Goal: Task Accomplishment & Management: Complete application form

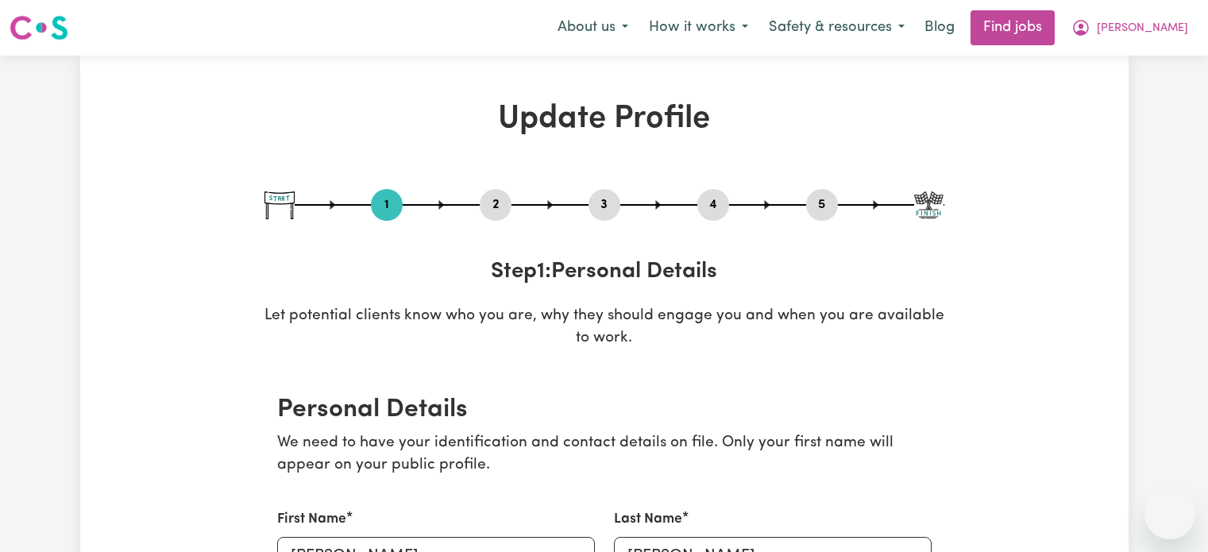
select select "[DEMOGRAPHIC_DATA]"
select select "Student Visa"
select select "Studying a healthcare related degree or qualification"
select select "45"
select select "50"
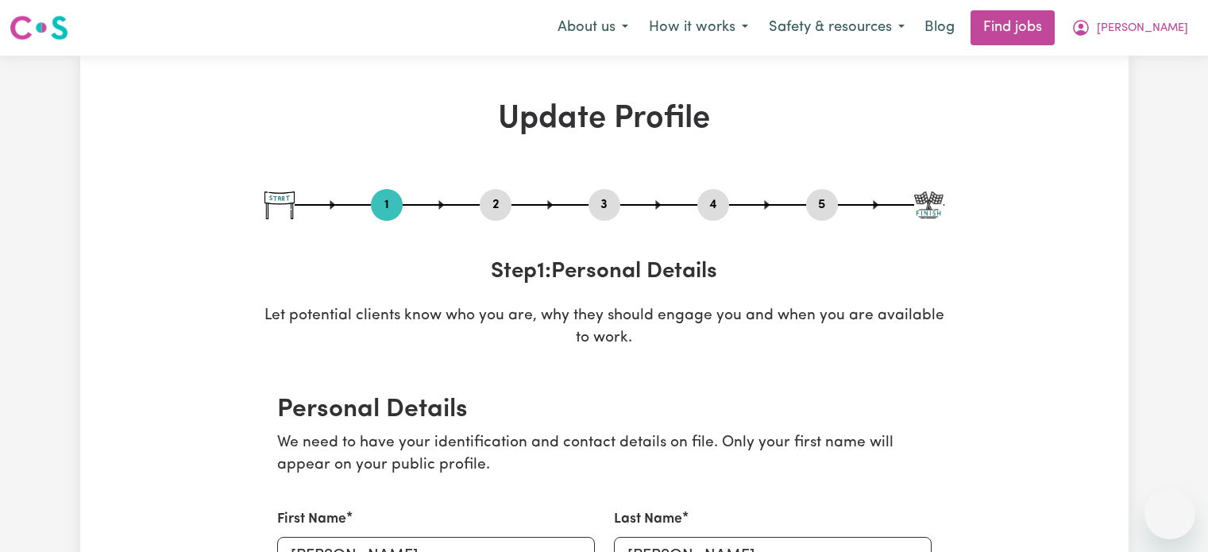
select select "60"
select select "70"
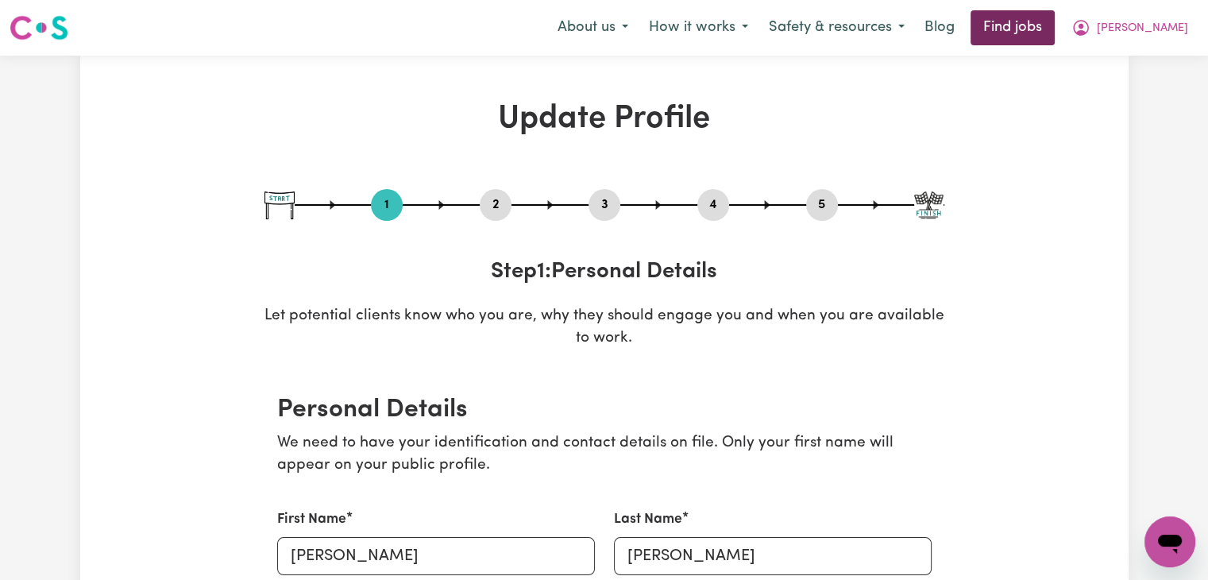
click at [1038, 26] on link "Find jobs" at bounding box center [1013, 27] width 84 height 35
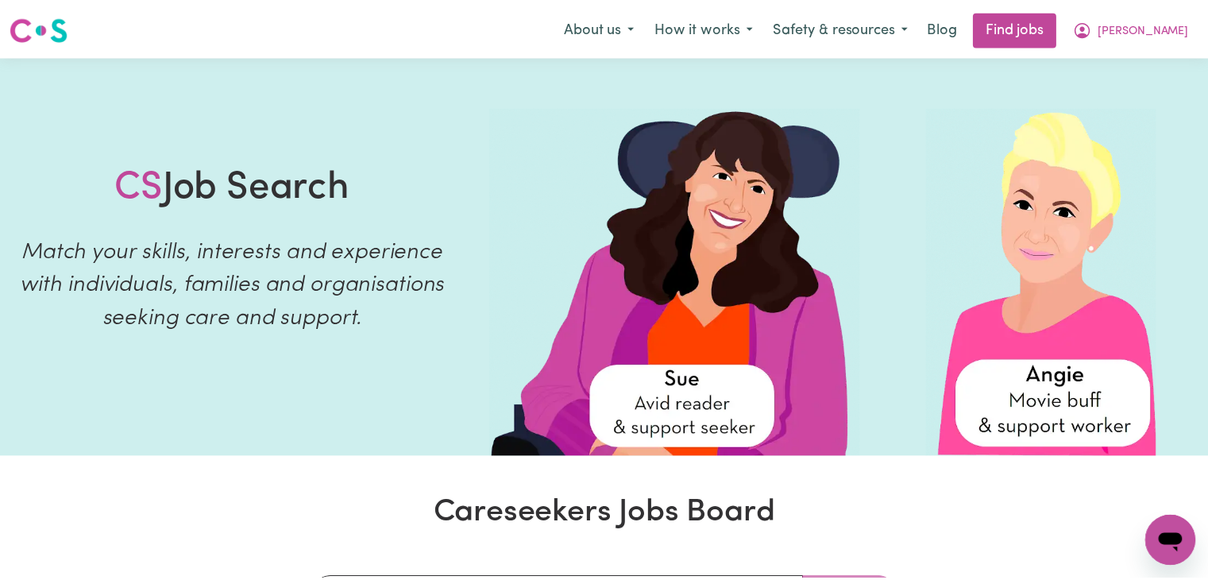
scroll to position [686, 0]
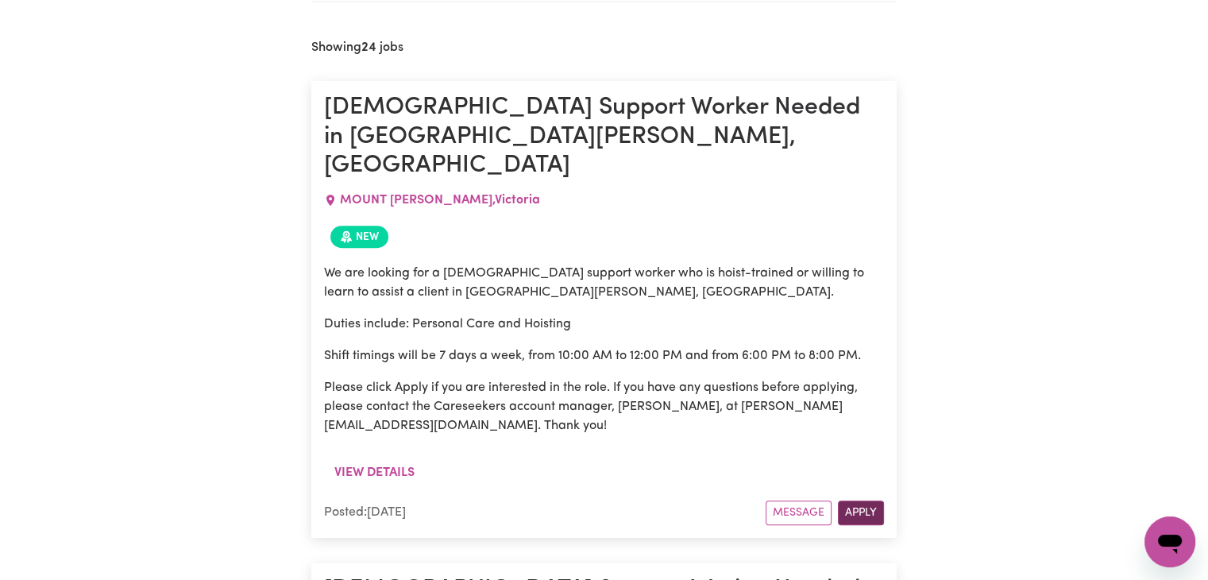
click at [856, 500] on button "Apply" at bounding box center [861, 512] width 46 height 25
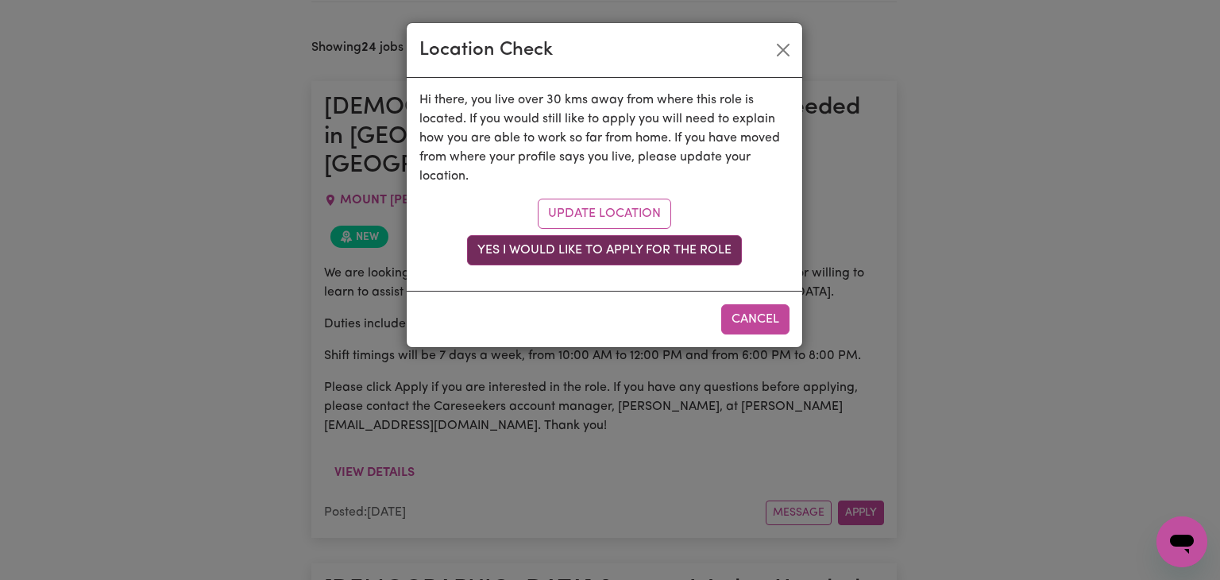
click at [670, 245] on button "Yes I would like to apply for the role" at bounding box center [604, 250] width 275 height 30
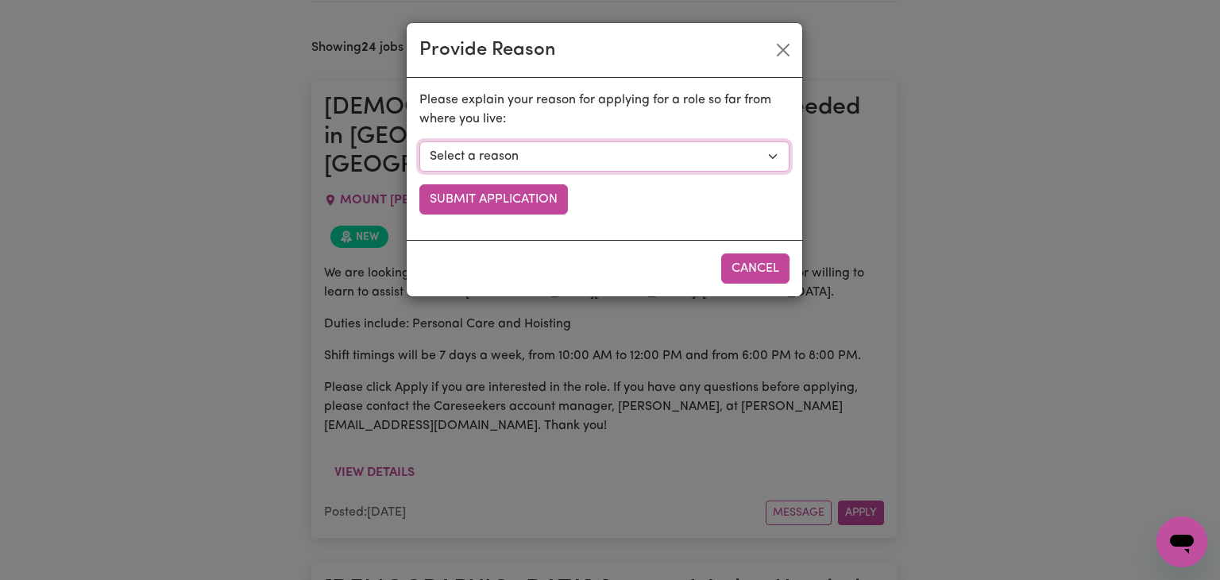
click at [593, 147] on select "Select a reason I currently travel to this area for work or other personal reas…" at bounding box center [604, 156] width 370 height 30
select select "I am open to longer shifts that make the travel worthwhile"
click at [419, 141] on select "Select a reason I currently travel to this area for work or other personal reas…" at bounding box center [604, 156] width 370 height 30
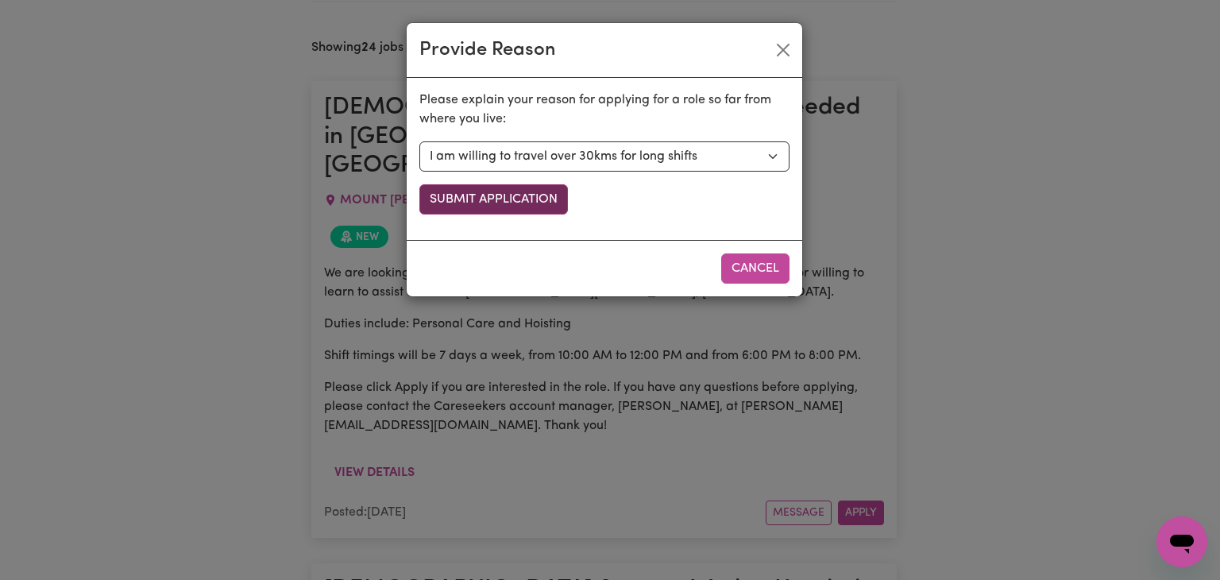
click at [516, 199] on button "Submit Application" at bounding box center [493, 199] width 149 height 30
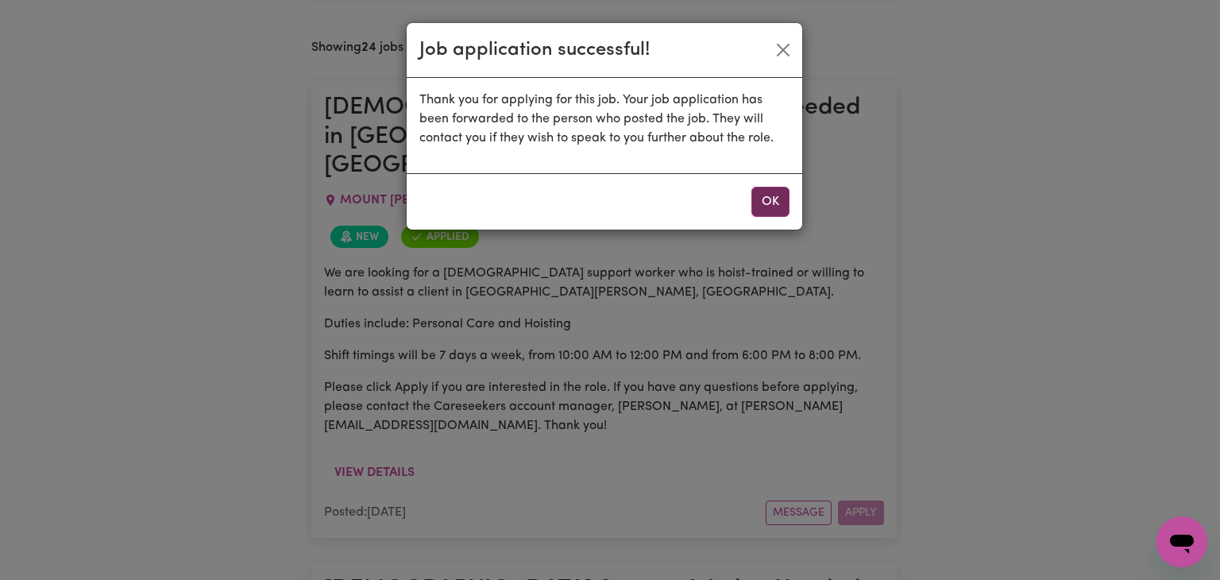
click at [773, 201] on button "OK" at bounding box center [770, 202] width 38 height 30
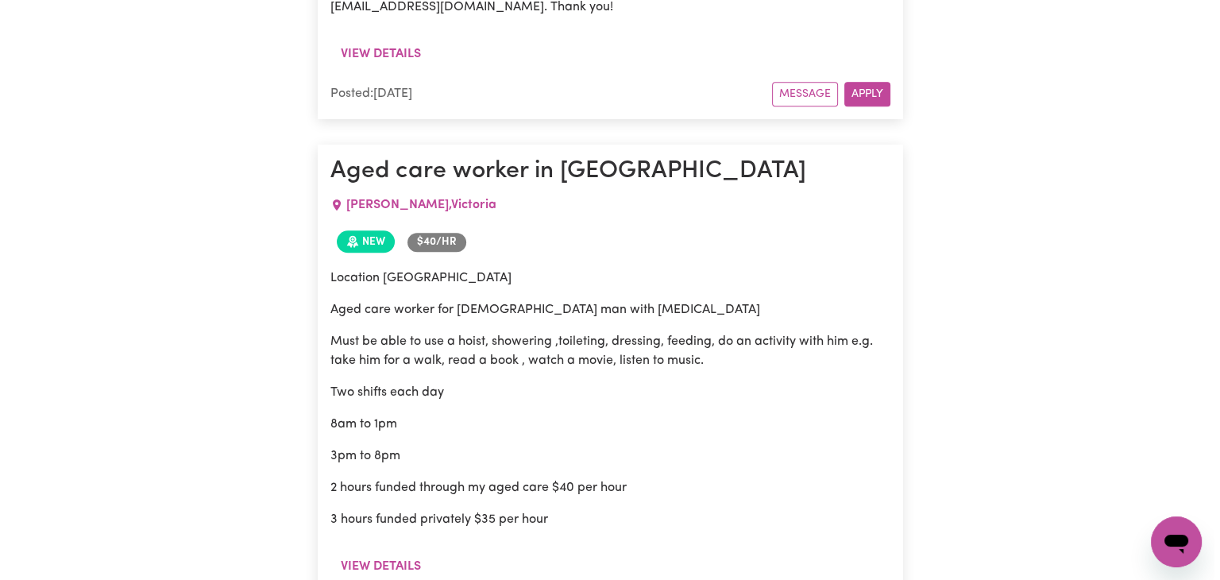
scroll to position [1702, 0]
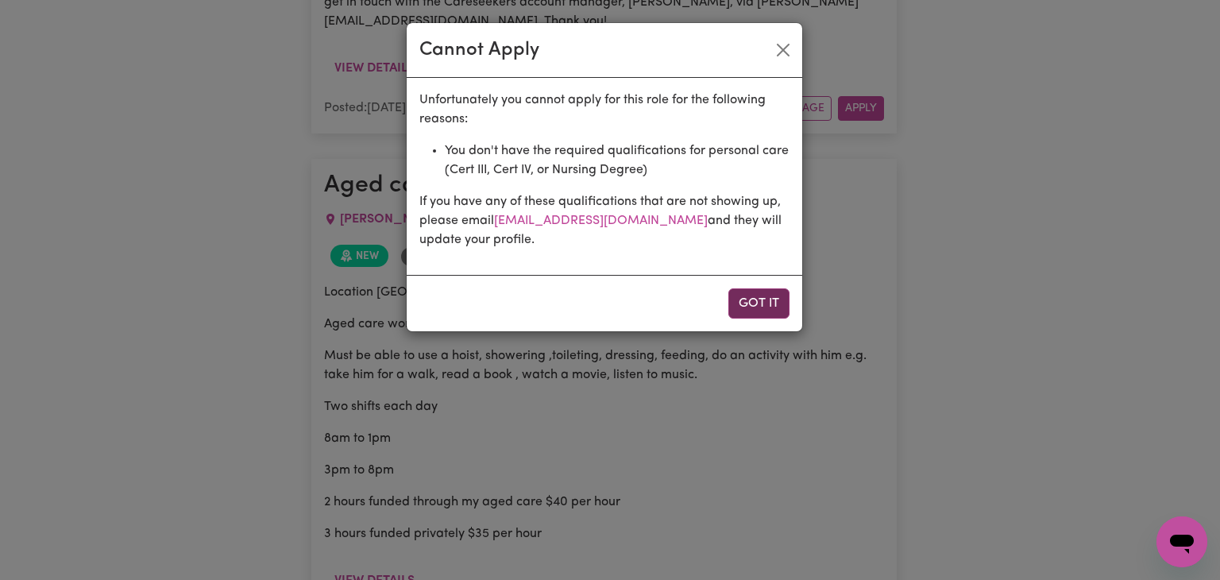
click at [758, 307] on button "Got it" at bounding box center [758, 303] width 61 height 30
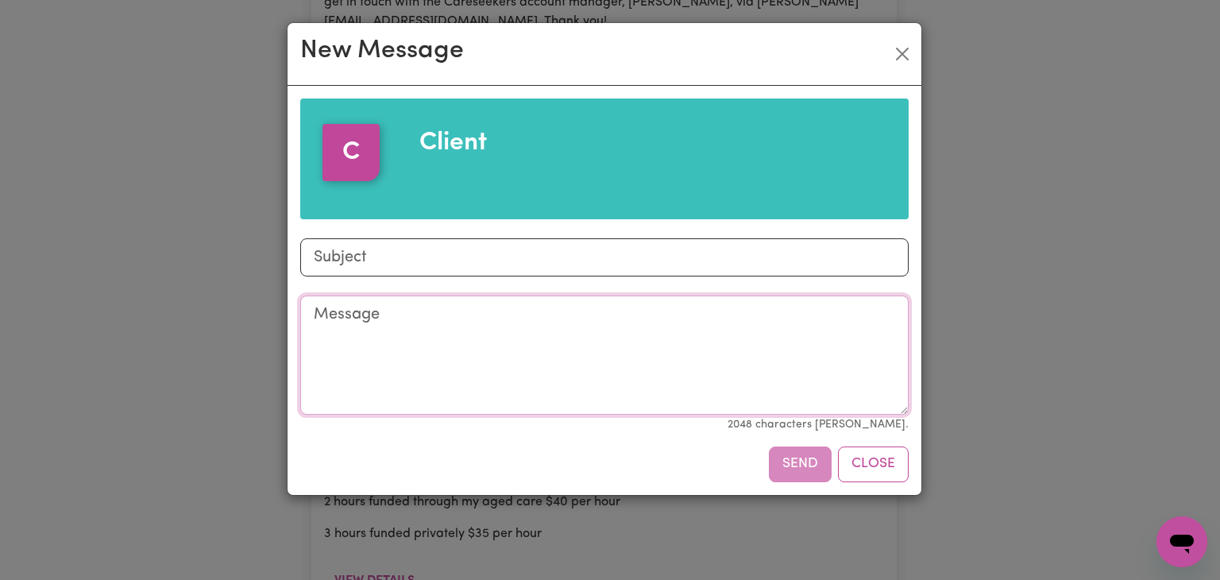
click at [377, 334] on textarea "Message" at bounding box center [604, 355] width 608 height 119
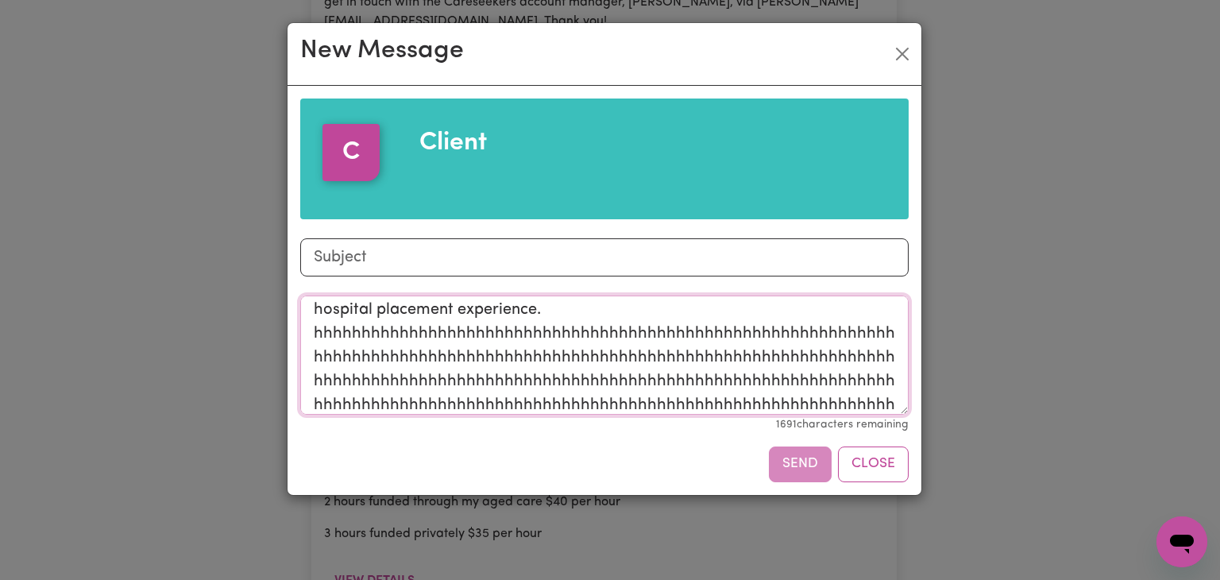
scroll to position [52, 0]
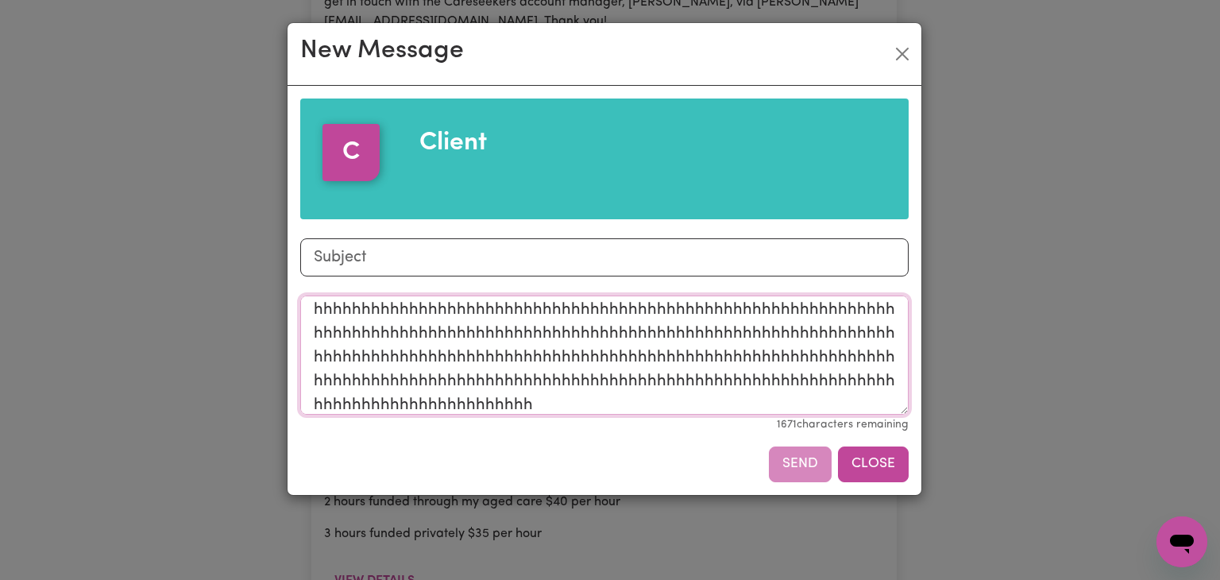
type textarea "I would like to pick up the shift. I am a second year nursing student with two …"
click at [875, 466] on button "Close" at bounding box center [873, 463] width 71 height 35
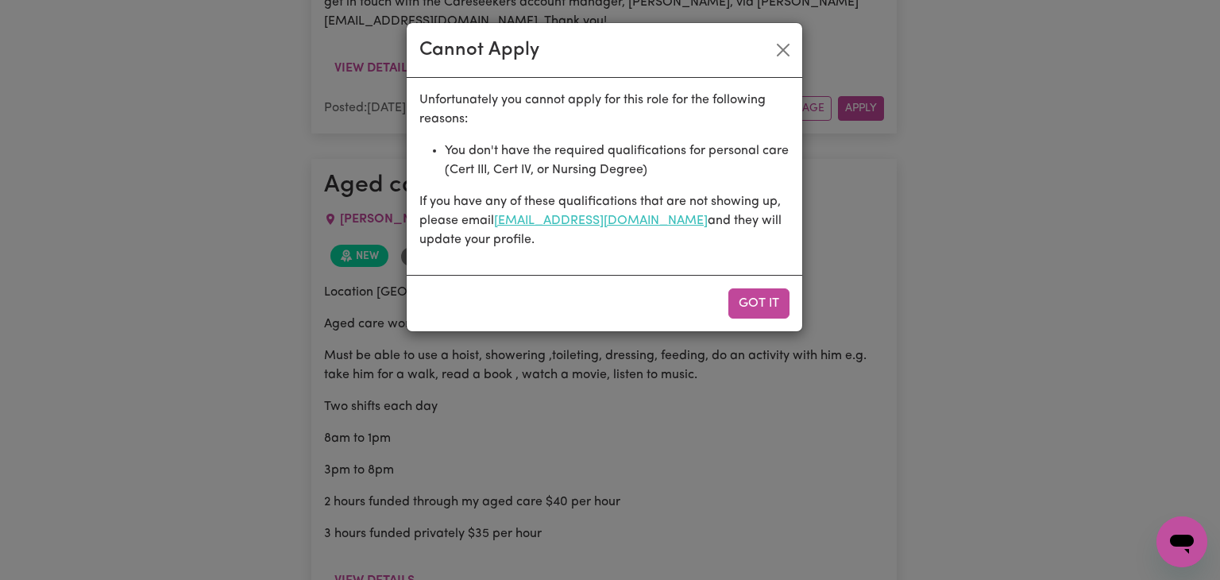
click at [564, 218] on link "onboardingcs@careseekers.com.au" at bounding box center [601, 220] width 214 height 13
click at [732, 297] on button "Got it" at bounding box center [758, 303] width 61 height 30
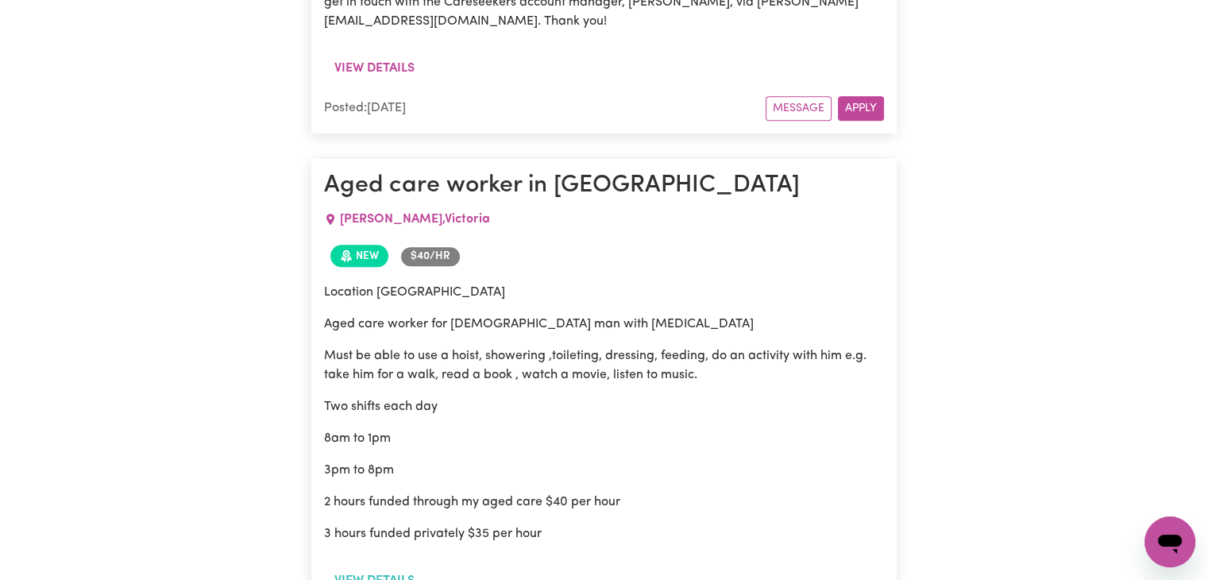
click at [381, 551] on button "View details" at bounding box center [374, 581] width 101 height 30
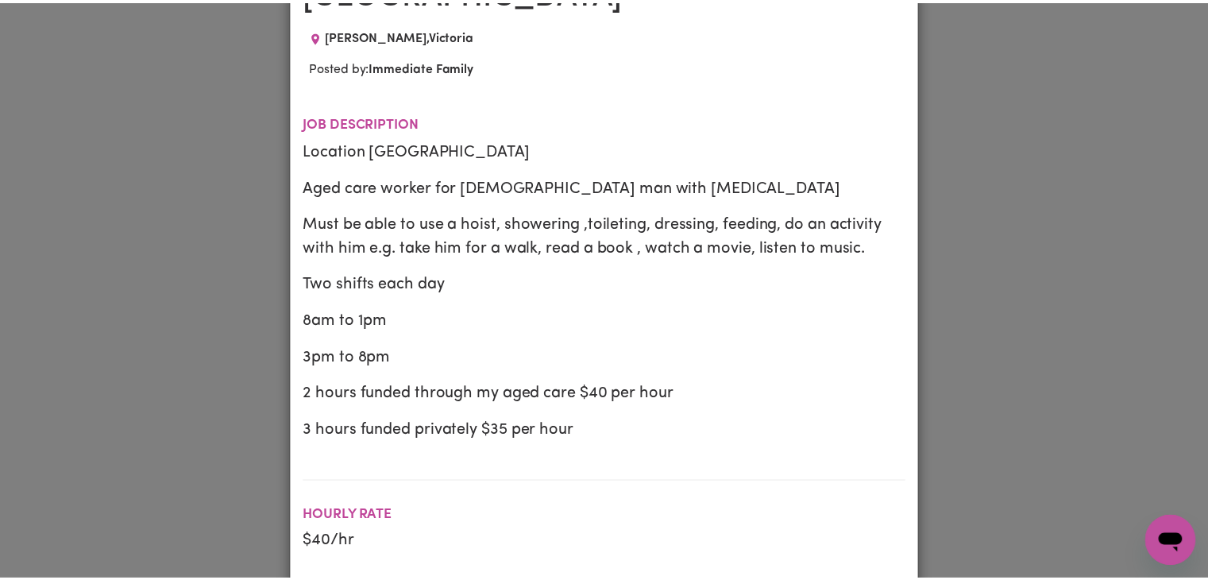
scroll to position [0, 0]
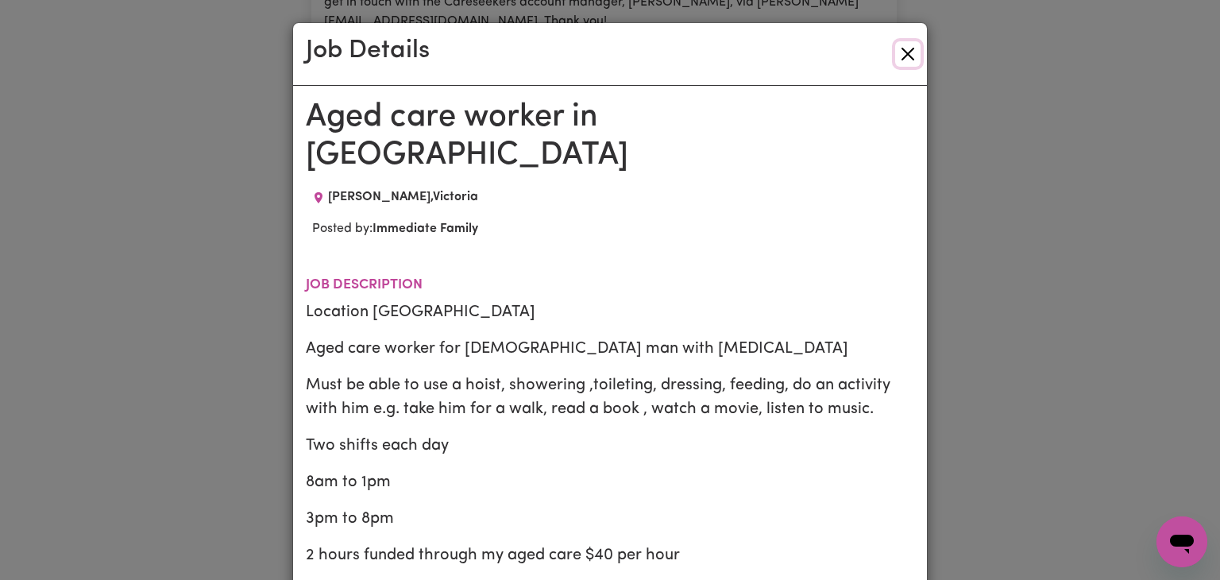
click at [911, 56] on button "Close" at bounding box center [907, 53] width 25 height 25
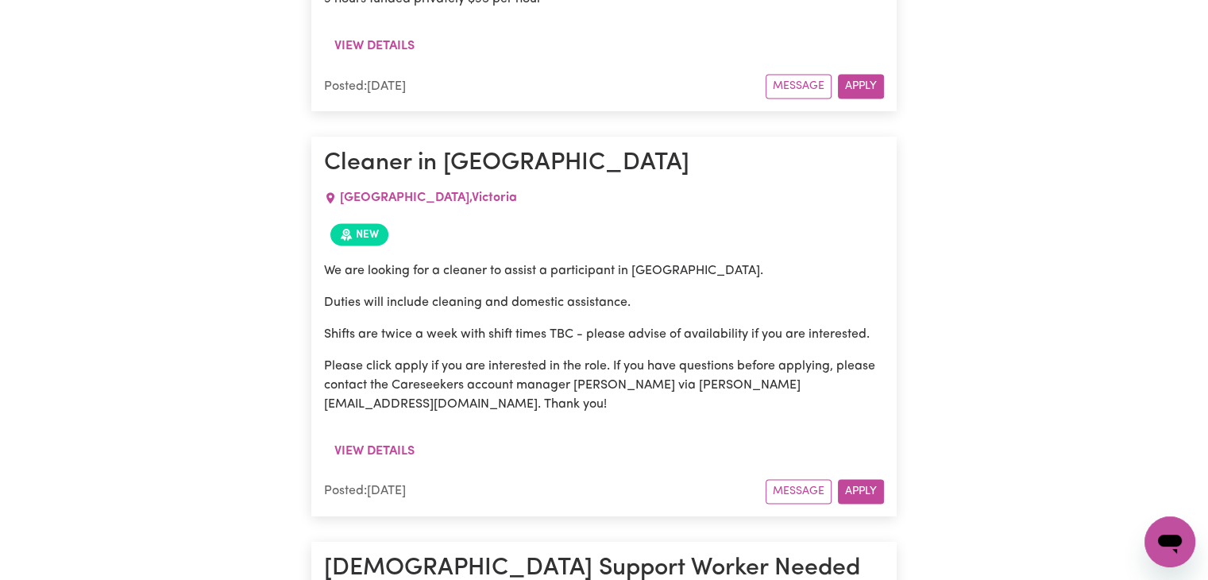
scroll to position [2250, 0]
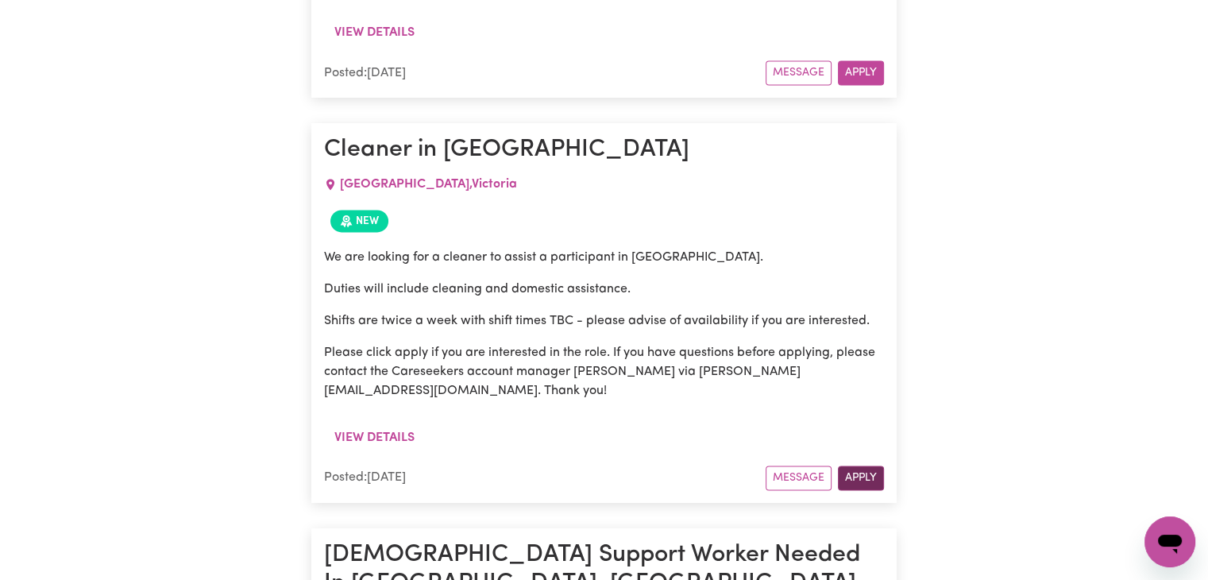
click at [870, 466] on button "Apply" at bounding box center [861, 478] width 46 height 25
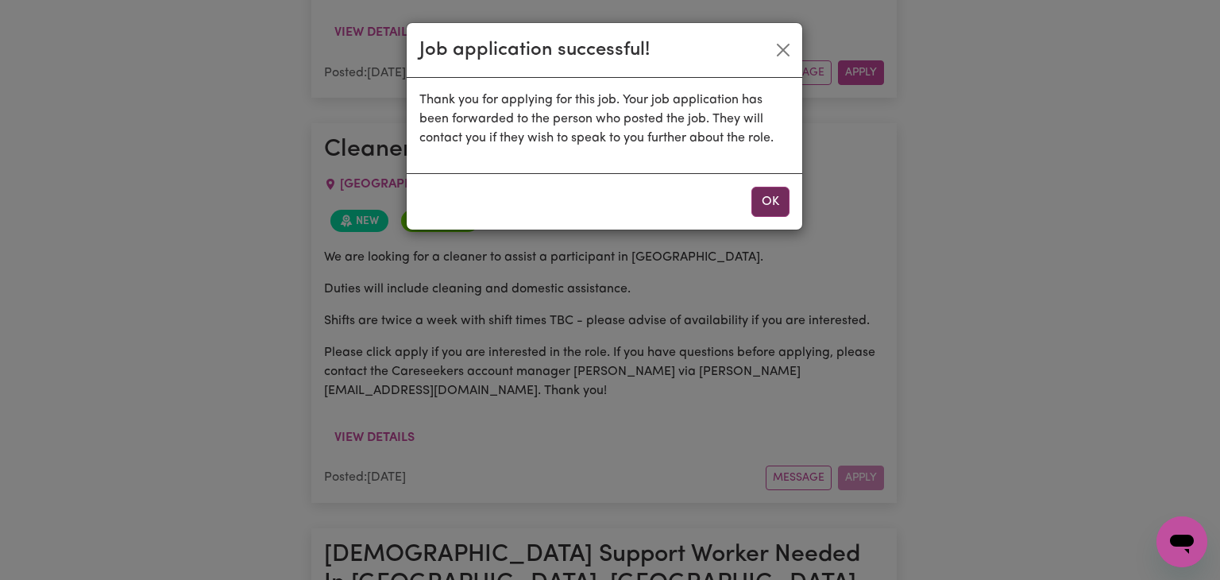
click at [766, 205] on button "OK" at bounding box center [770, 202] width 38 height 30
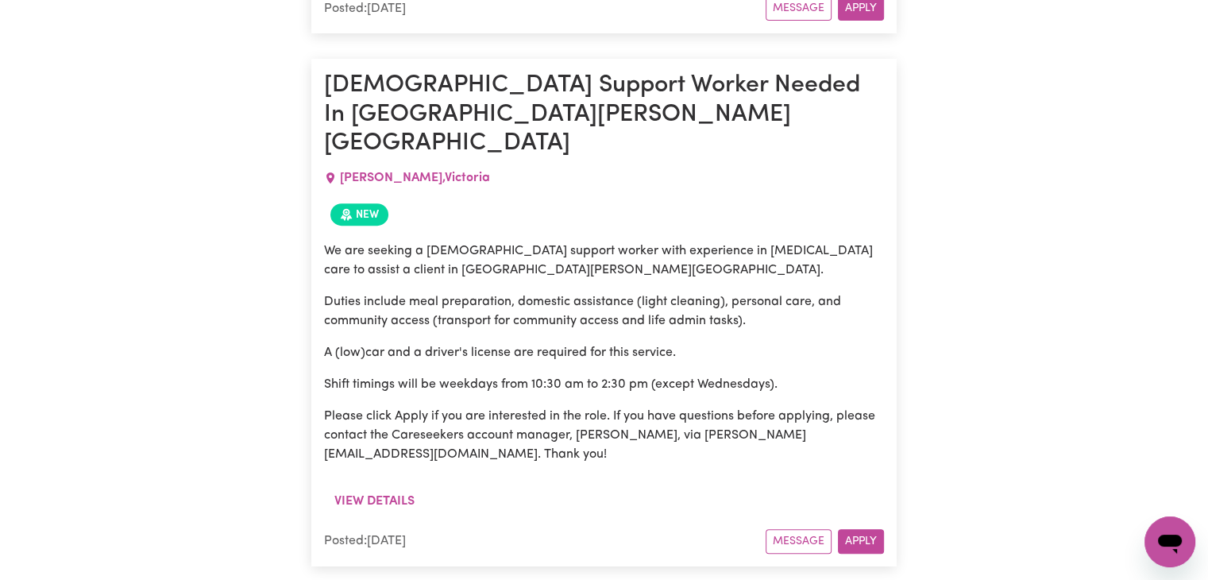
scroll to position [6732, 0]
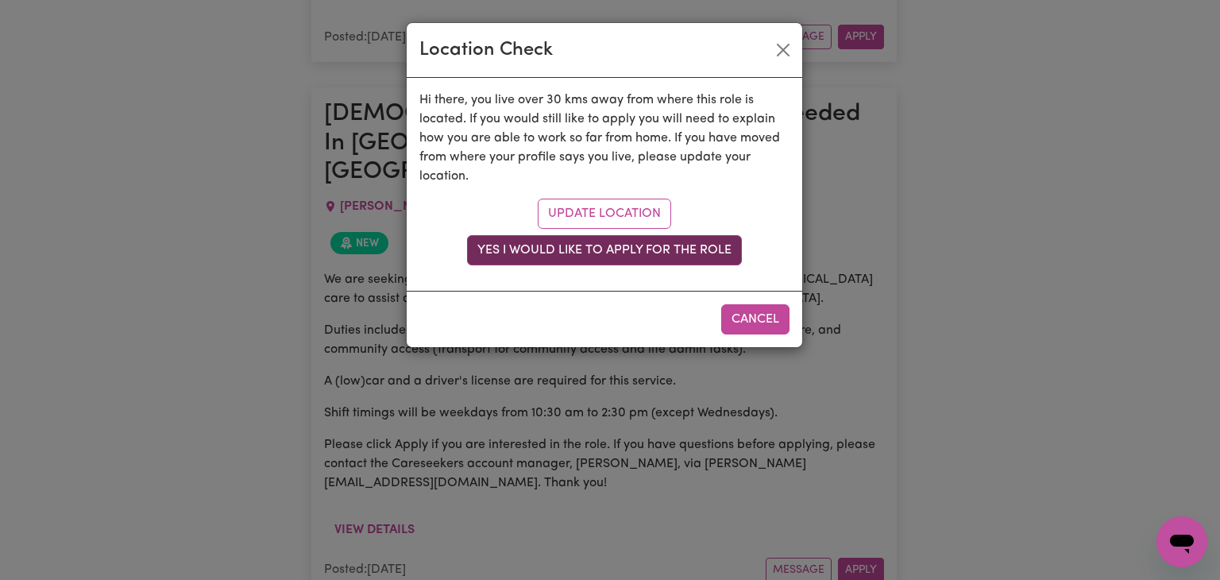
click at [612, 240] on button "Yes I would like to apply for the role" at bounding box center [604, 250] width 275 height 30
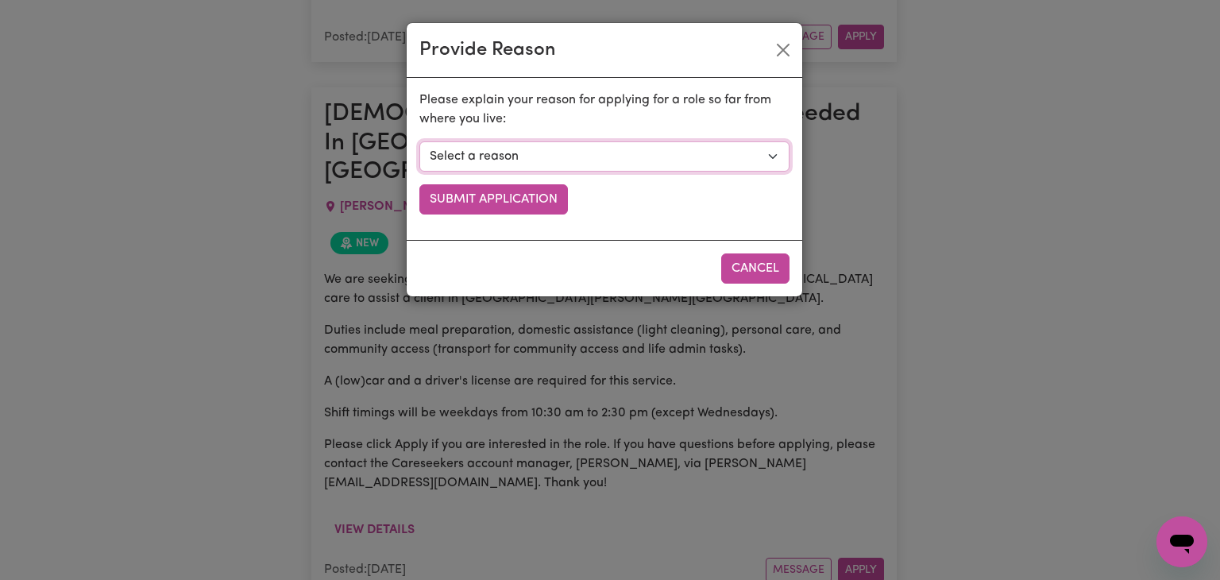
click at [651, 163] on select "Select a reason I currently travel to this area for work or other personal reas…" at bounding box center [604, 156] width 370 height 30
select select "I am open to longer shifts that make the travel worthwhile"
click at [419, 141] on select "Select a reason I currently travel to this area for work or other personal reas…" at bounding box center [604, 156] width 370 height 30
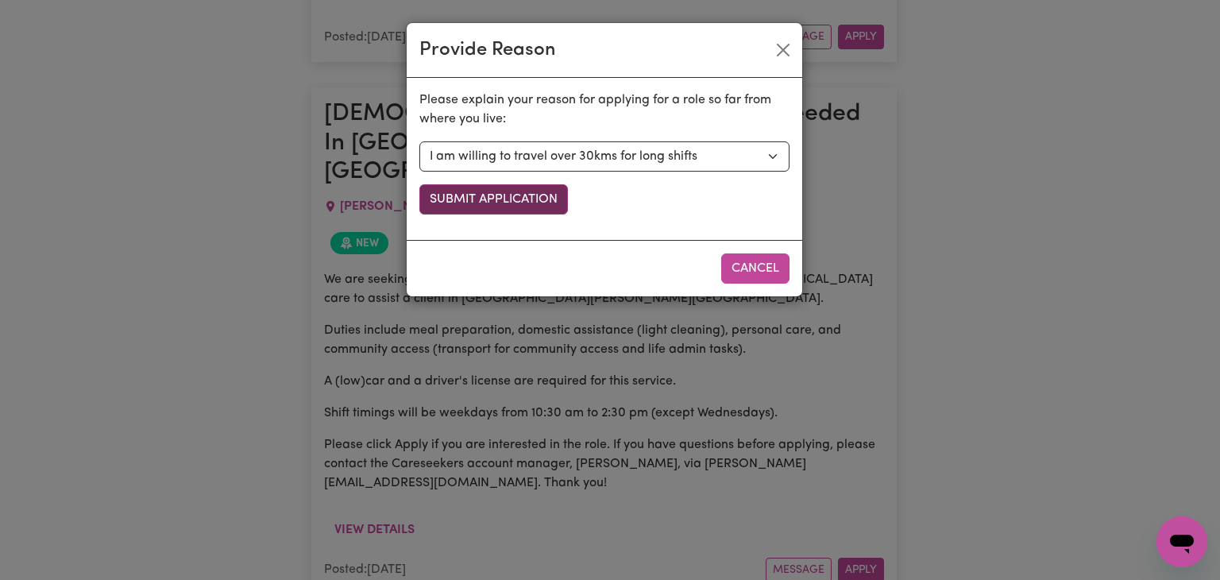
click at [498, 198] on button "Submit Application" at bounding box center [493, 199] width 149 height 30
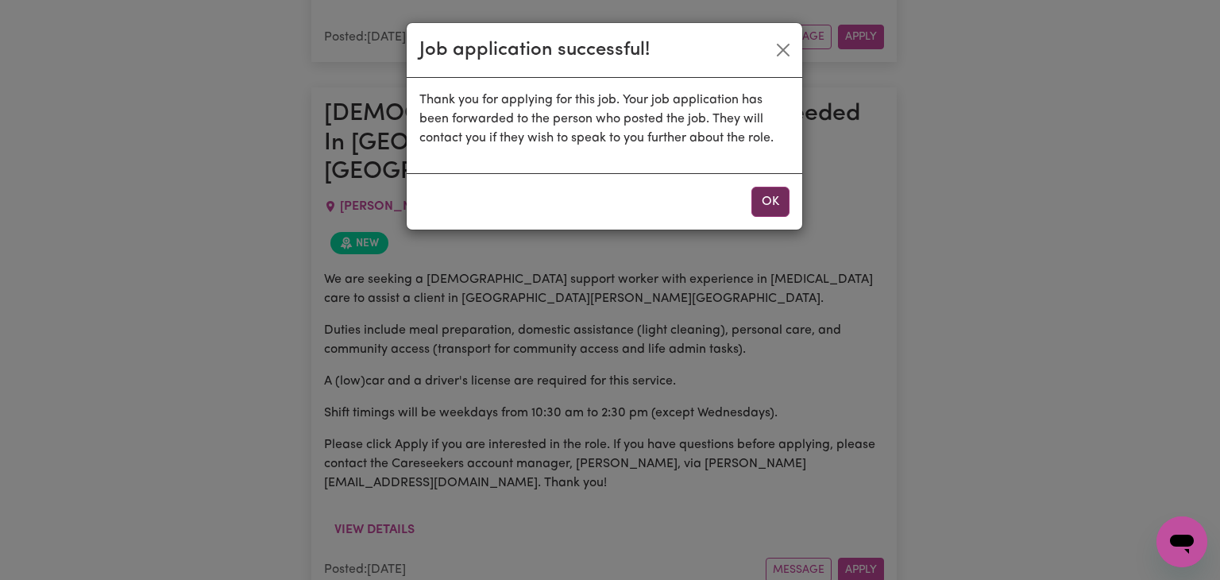
click at [777, 201] on button "OK" at bounding box center [770, 202] width 38 height 30
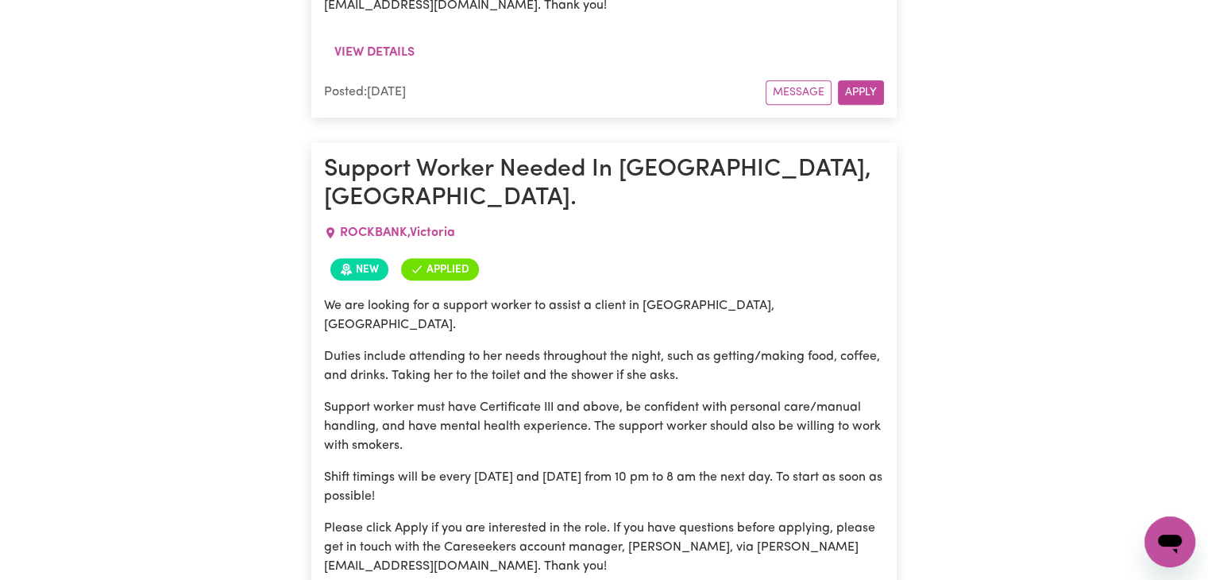
scroll to position [7224, 0]
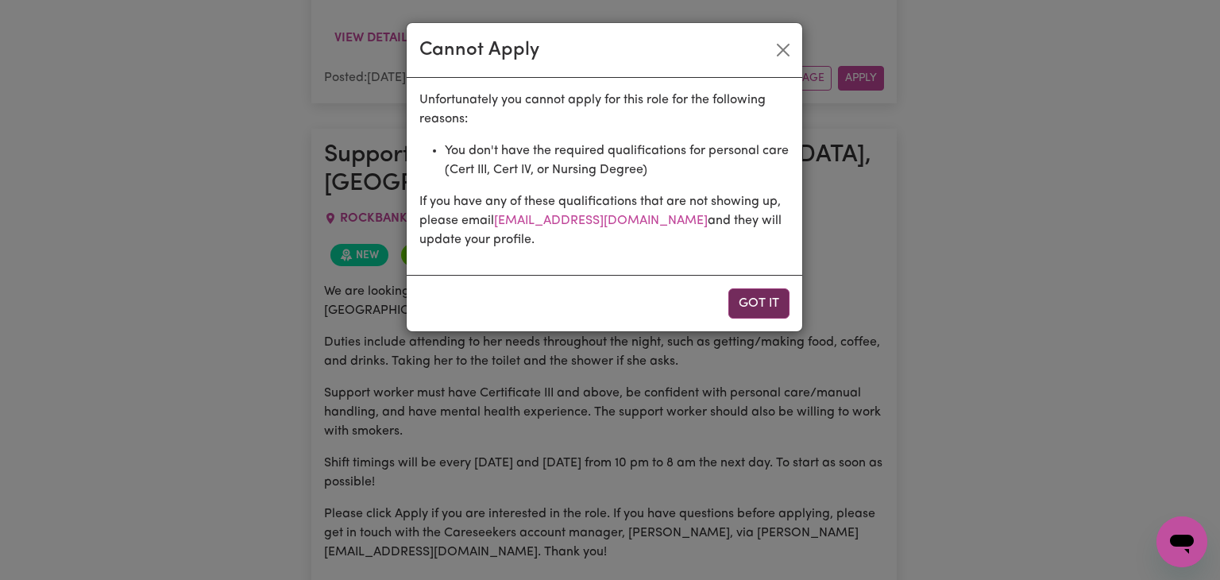
click at [761, 304] on button "Got it" at bounding box center [758, 303] width 61 height 30
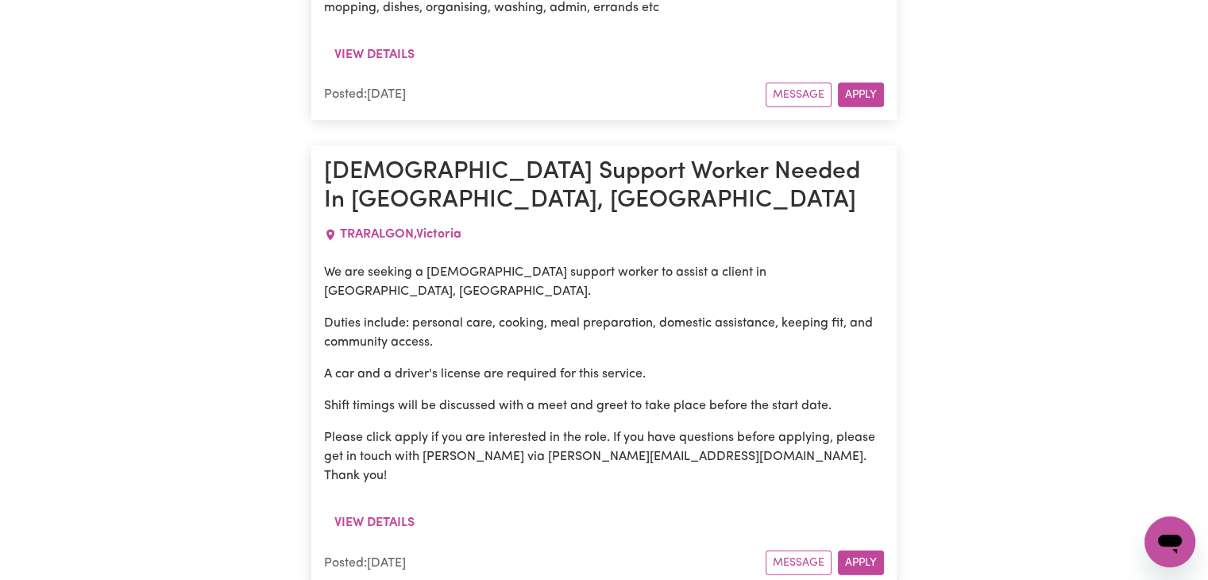
scroll to position [10450, 0]
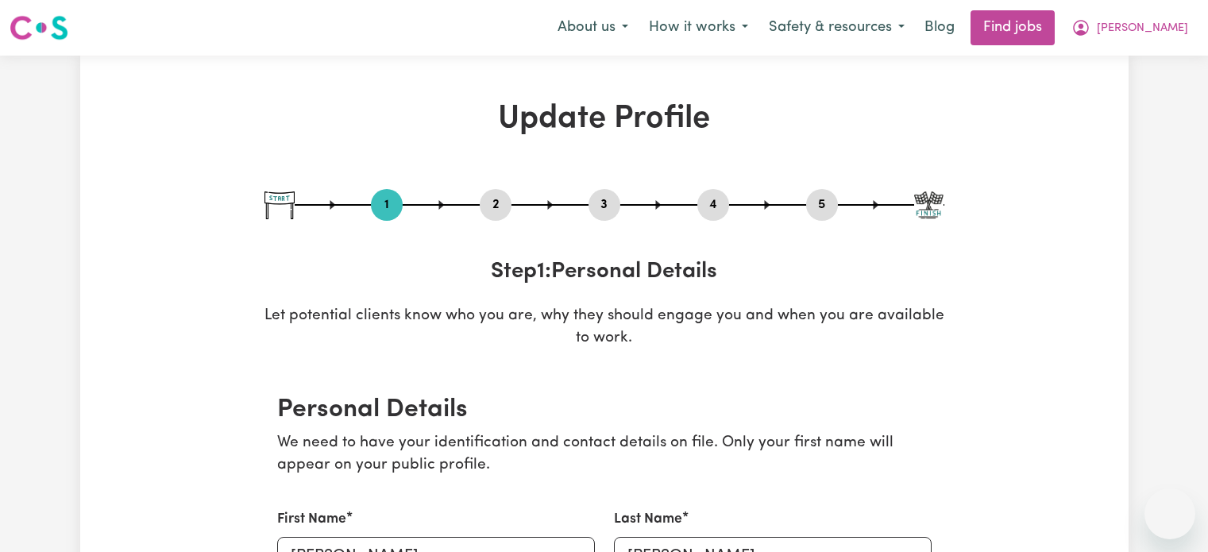
select select "[DEMOGRAPHIC_DATA]"
select select "Student Visa"
select select "Studying a healthcare related degree or qualification"
select select "45"
select select "50"
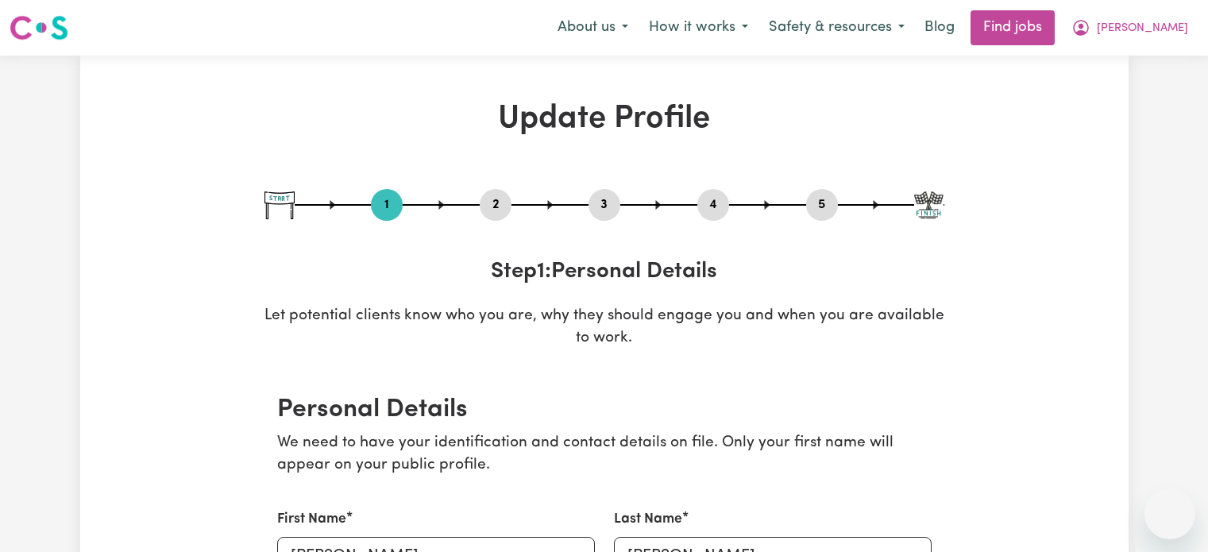
select select "60"
select select "70"
